Goal: Information Seeking & Learning: Learn about a topic

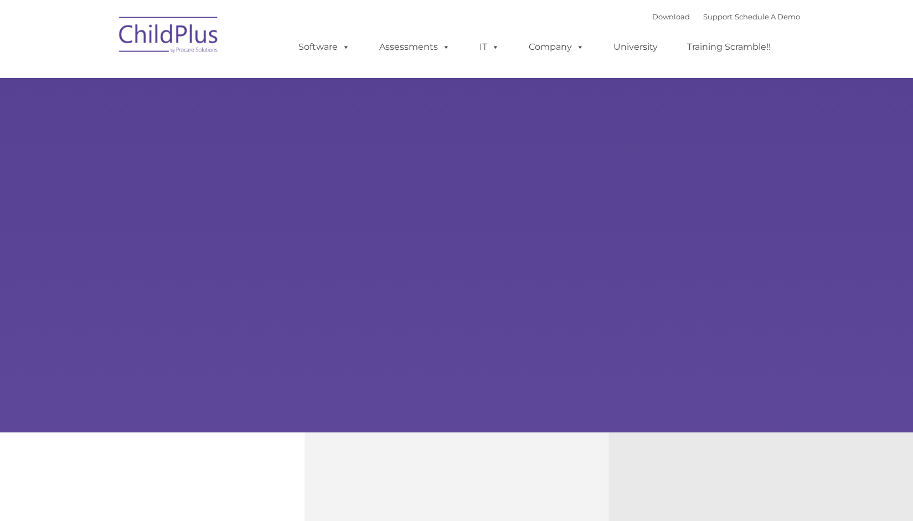
type input ""
select select "MEDIUM"
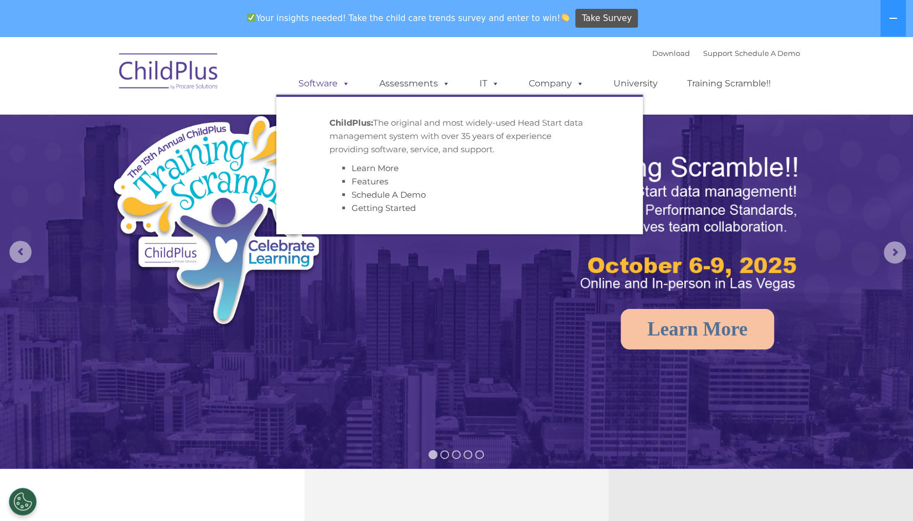
click at [315, 61] on ul "Software ChildPlus: The original and most widely-used Head Start data managemen…" at bounding box center [538, 83] width 524 height 44
click at [318, 83] on link "Software" at bounding box center [324, 84] width 74 height 22
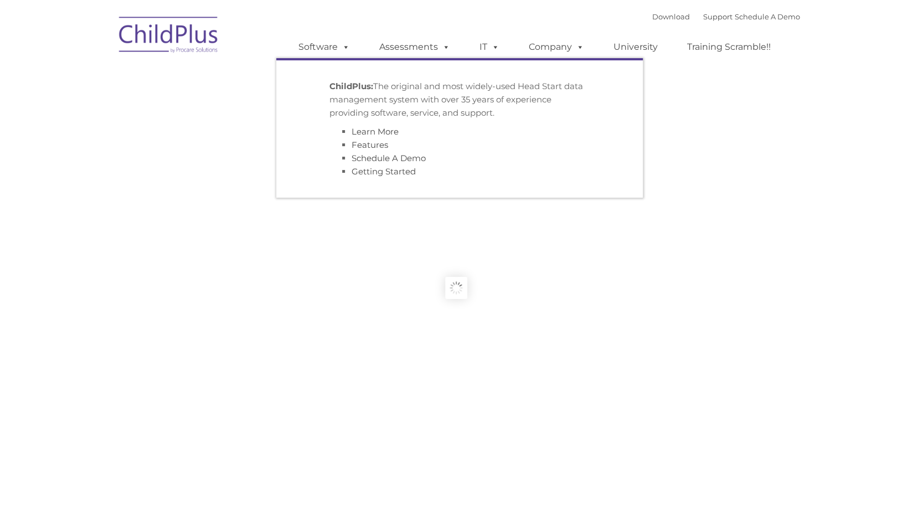
type input ""
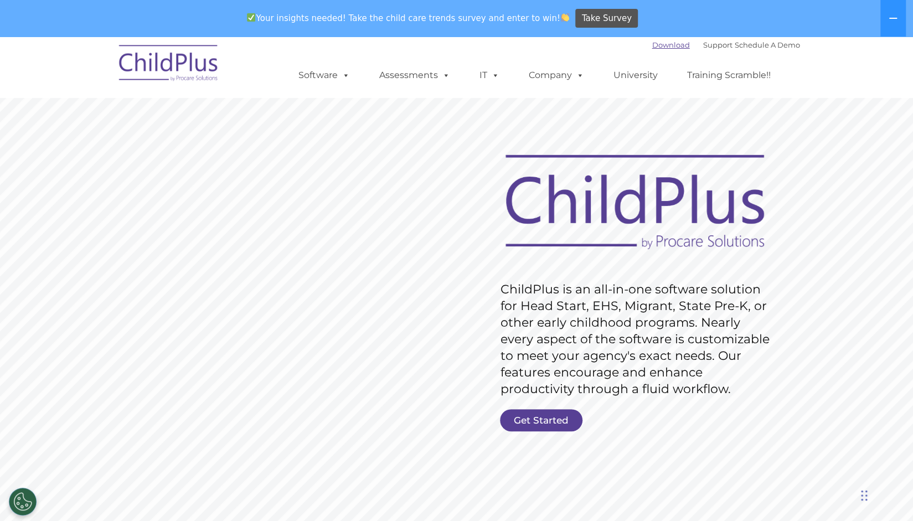
click at [652, 47] on link "Download" at bounding box center [671, 44] width 38 height 9
